Goal: Information Seeking & Learning: Learn about a topic

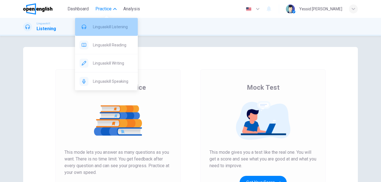
click at [120, 26] on span "Linguaskill Listening" at bounding box center [113, 26] width 40 height 7
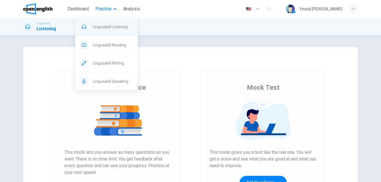
click at [107, 27] on span "Linguaskill Listening" at bounding box center [113, 26] width 40 height 7
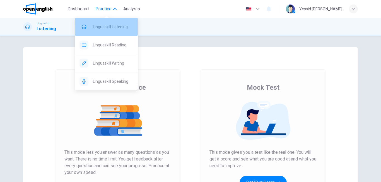
click at [107, 27] on span "Linguaskill Listening" at bounding box center [113, 26] width 40 height 7
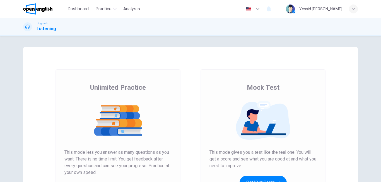
scroll to position [84, 0]
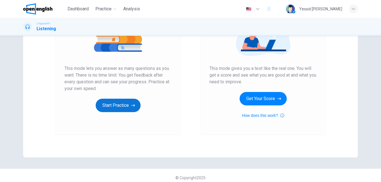
click at [116, 107] on button "Start Practice" at bounding box center [118, 104] width 45 height 13
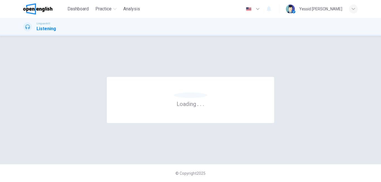
scroll to position [0, 0]
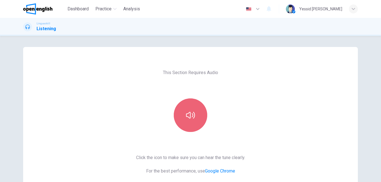
click at [191, 114] on icon "button" at bounding box center [190, 114] width 9 height 9
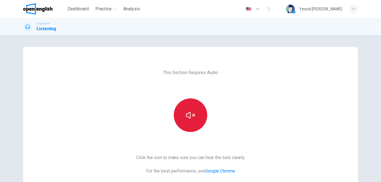
click at [192, 113] on icon "button" at bounding box center [190, 114] width 9 height 9
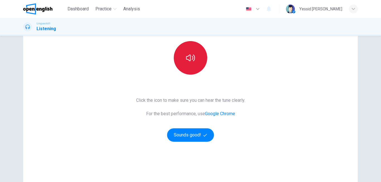
scroll to position [32, 0]
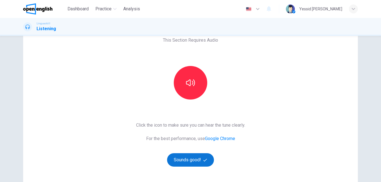
click at [189, 158] on button "Sounds good!" at bounding box center [190, 159] width 47 height 13
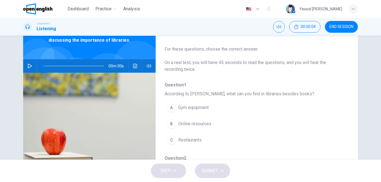
click at [28, 63] on button "button" at bounding box center [29, 65] width 9 height 13
click at [28, 66] on icon "button" at bounding box center [30, 66] width 4 height 4
click at [32, 67] on button "button" at bounding box center [29, 65] width 9 height 13
click at [28, 66] on icon "button" at bounding box center [30, 66] width 4 height 4
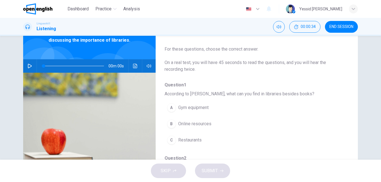
click at [28, 66] on icon "button" at bounding box center [30, 66] width 4 height 4
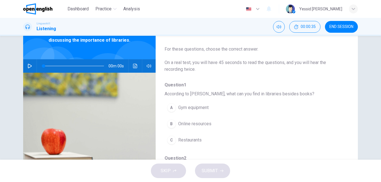
click at [28, 66] on icon "button" at bounding box center [30, 66] width 4 height 4
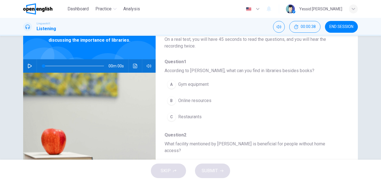
scroll to position [0, 0]
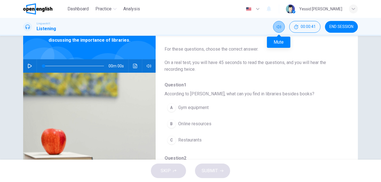
click at [281, 30] on button "Mute" at bounding box center [279, 27] width 12 height 12
click at [281, 30] on button "Unmute" at bounding box center [279, 27] width 12 height 12
click at [28, 66] on icon "button" at bounding box center [30, 66] width 4 height 4
